Goal: Go to known website: Go to known website

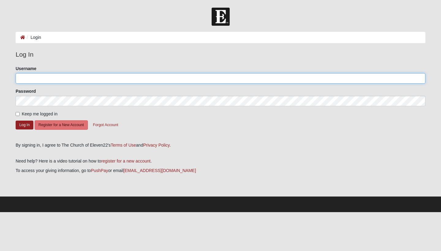
type input "[PERSON_NAME]"
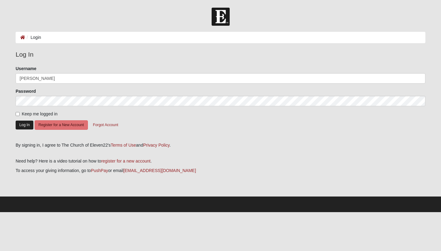
click at [25, 125] on button "Log In" at bounding box center [25, 125] width 18 height 9
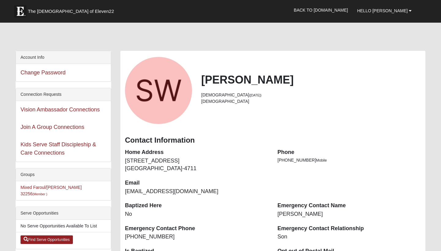
click at [53, 11] on span "The [DEMOGRAPHIC_DATA] of Eleven22" at bounding box center [71, 11] width 86 height 6
click at [339, 11] on link "Back to [DOMAIN_NAME]" at bounding box center [320, 9] width 63 height 15
